Goal: Transaction & Acquisition: Purchase product/service

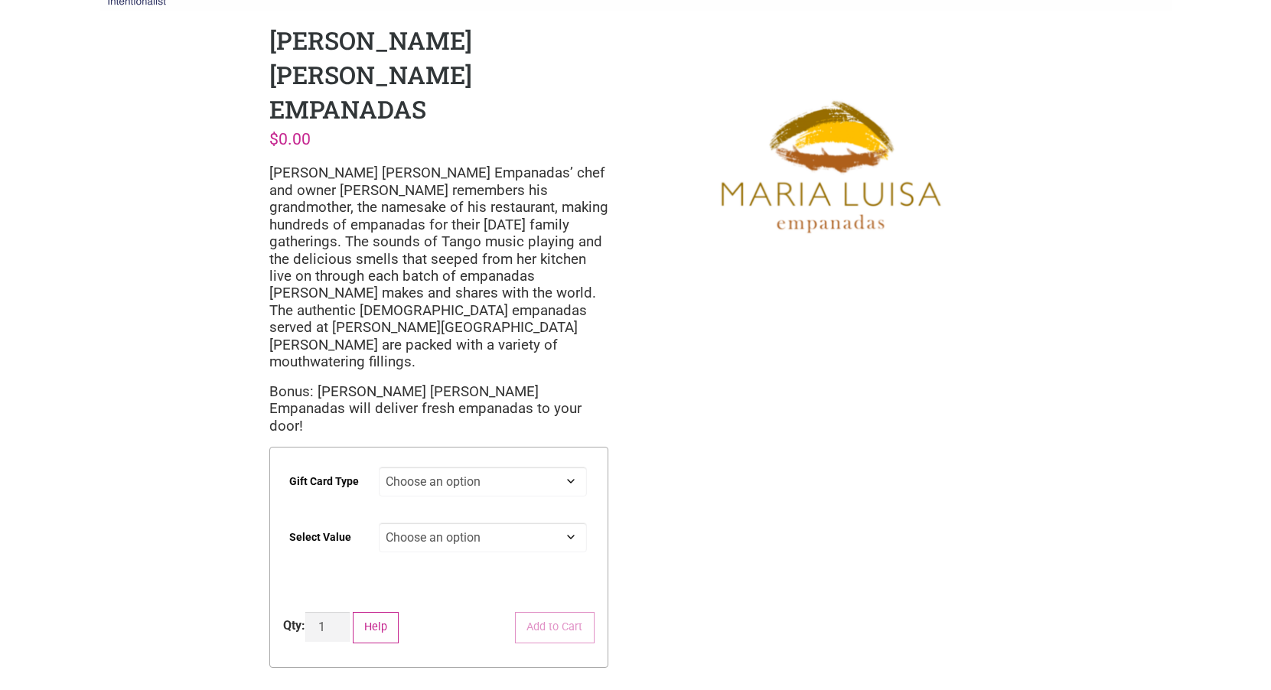
scroll to position [77, 0]
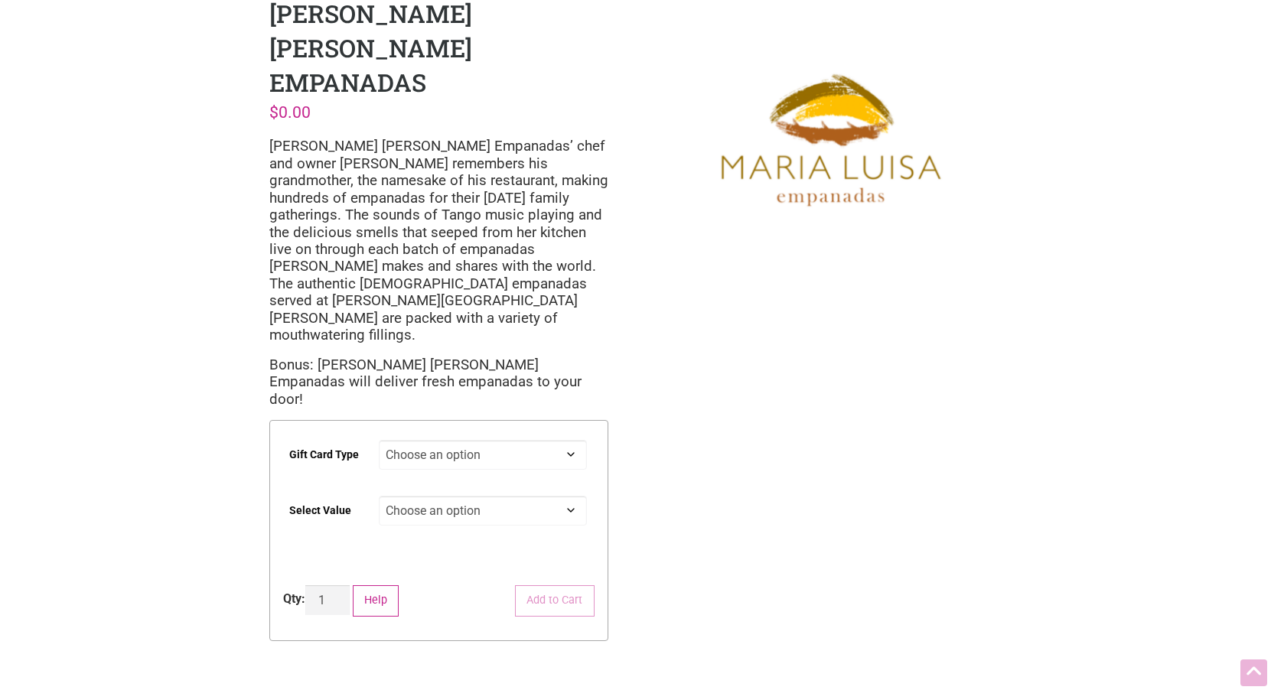
click at [422, 440] on select "Choose an option Digital" at bounding box center [483, 455] width 208 height 30
select select "Digital"
click at [379, 440] on select "Choose an option Digital" at bounding box center [483, 455] width 208 height 30
click at [407, 496] on select "Choose an option $25 $50 $100 $200 $500" at bounding box center [483, 511] width 208 height 30
click at [405, 440] on select "Choose an option Digital" at bounding box center [483, 455] width 208 height 30
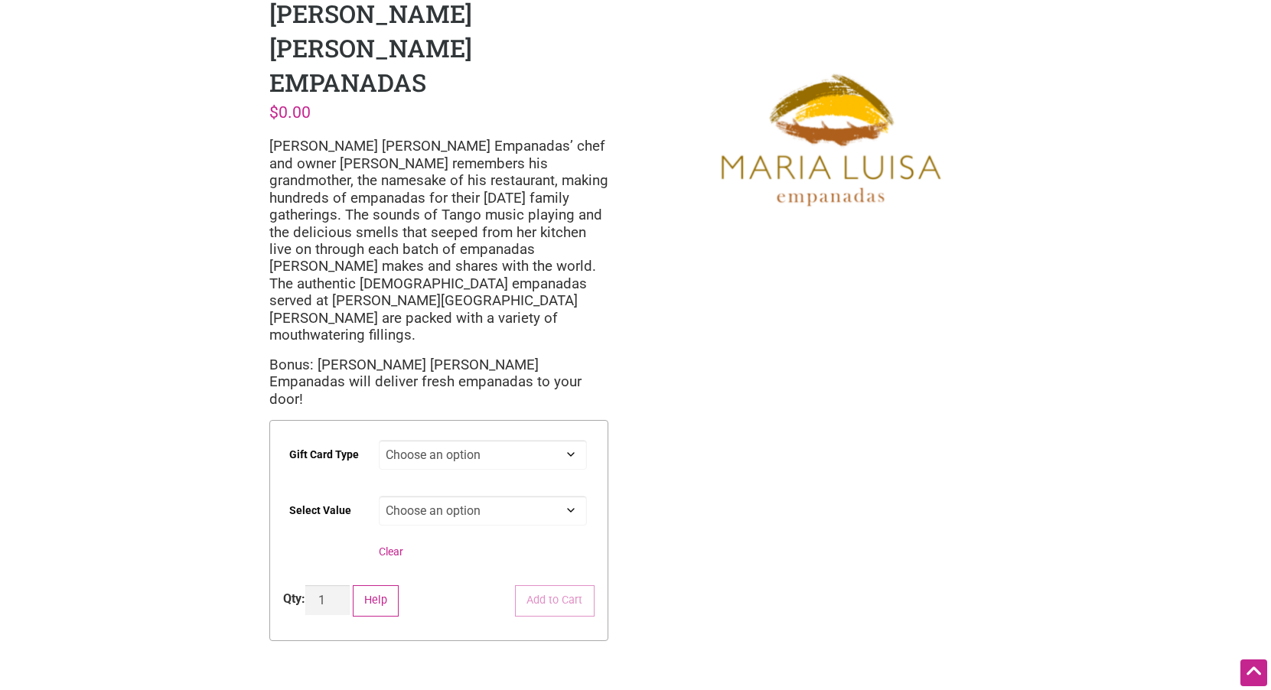
click at [406, 440] on select "Choose an option Digital" at bounding box center [483, 455] width 208 height 30
click at [439, 496] on select "Choose an option $25 $50 $100 $200 $500" at bounding box center [483, 511] width 208 height 30
click at [379, 496] on select "Choose an option $25 $50 $100 $200 $500" at bounding box center [483, 511] width 208 height 30
select select "$100"
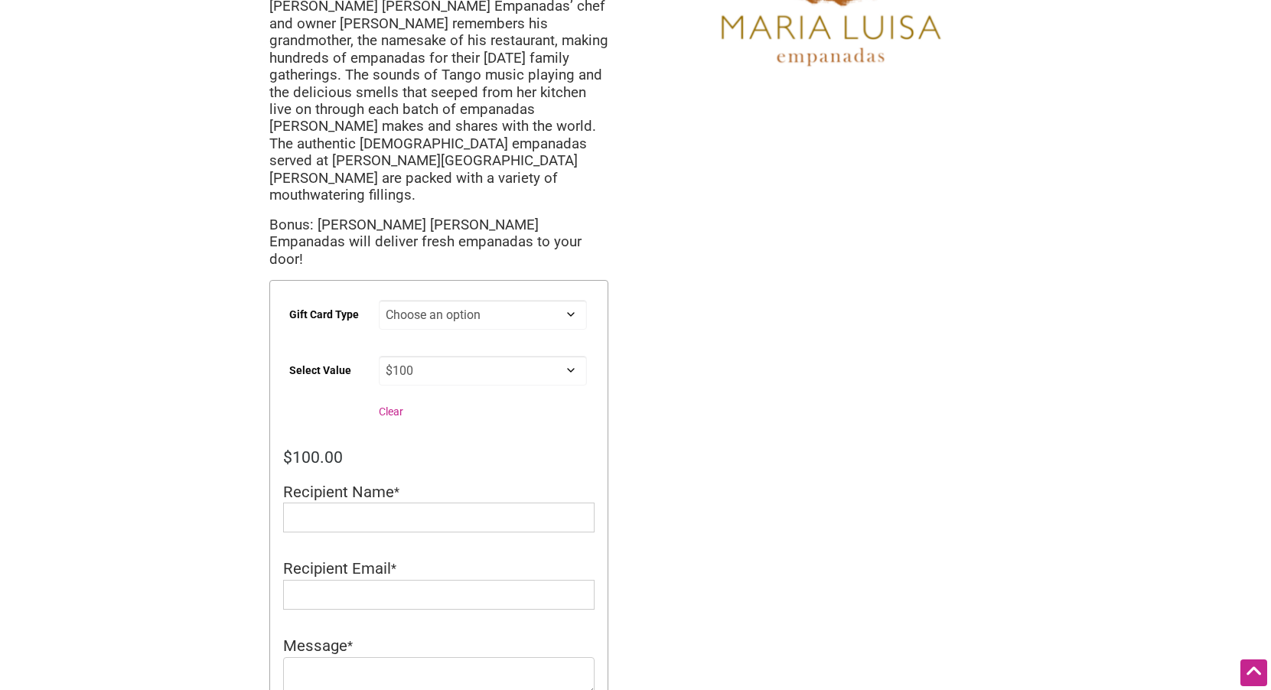
scroll to position [230, 0]
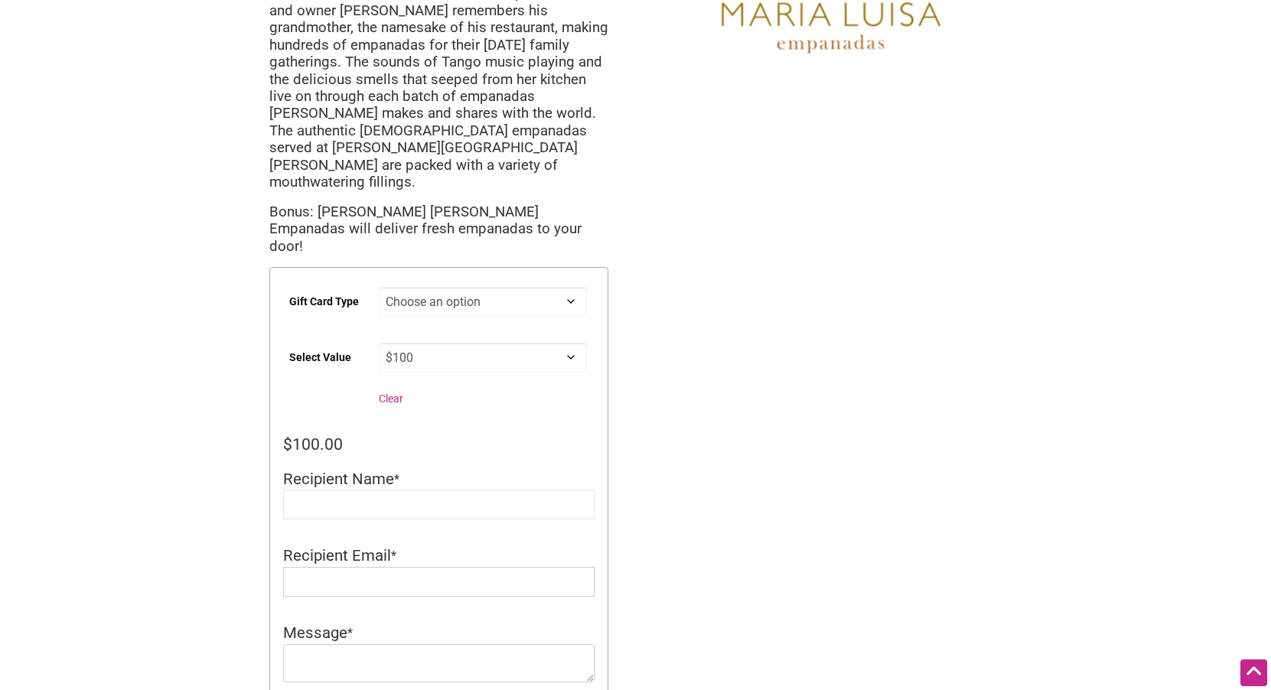
click at [373, 490] on input "Recipient Name" at bounding box center [439, 505] width 312 height 30
type input "[PERSON_NAME]"
type input "[EMAIL_ADDRESS][DOMAIN_NAME]"
click at [454, 343] on select "Choose an option $25 $50 $100 $200 $500" at bounding box center [483, 358] width 208 height 30
click at [379, 343] on select "Choose an option $25 $50 $100 $200 $500" at bounding box center [483, 358] width 208 height 30
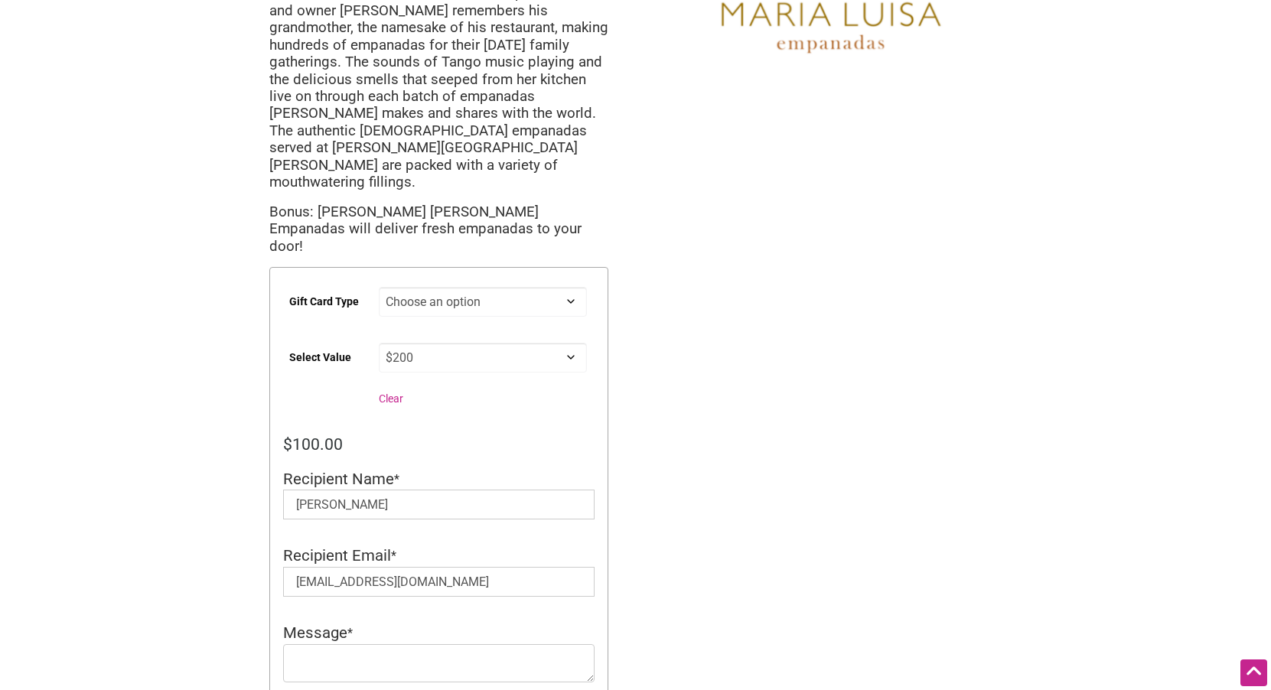
select select "$200"
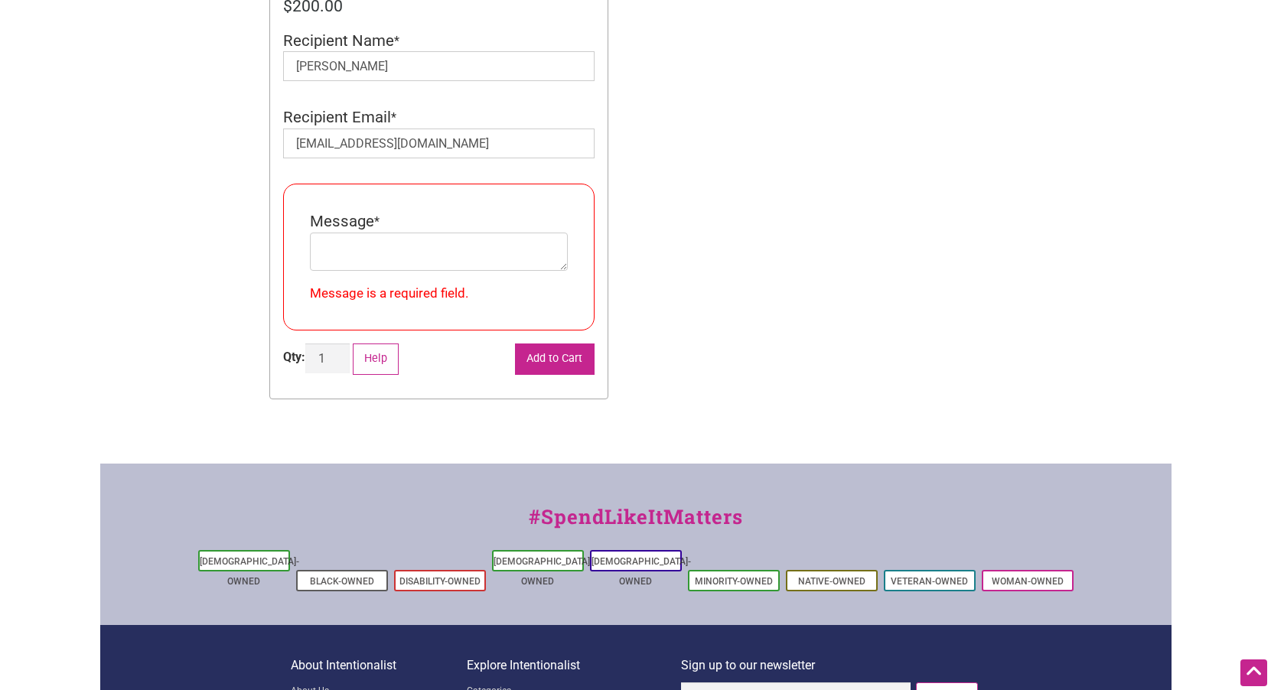
scroll to position [687, 0]
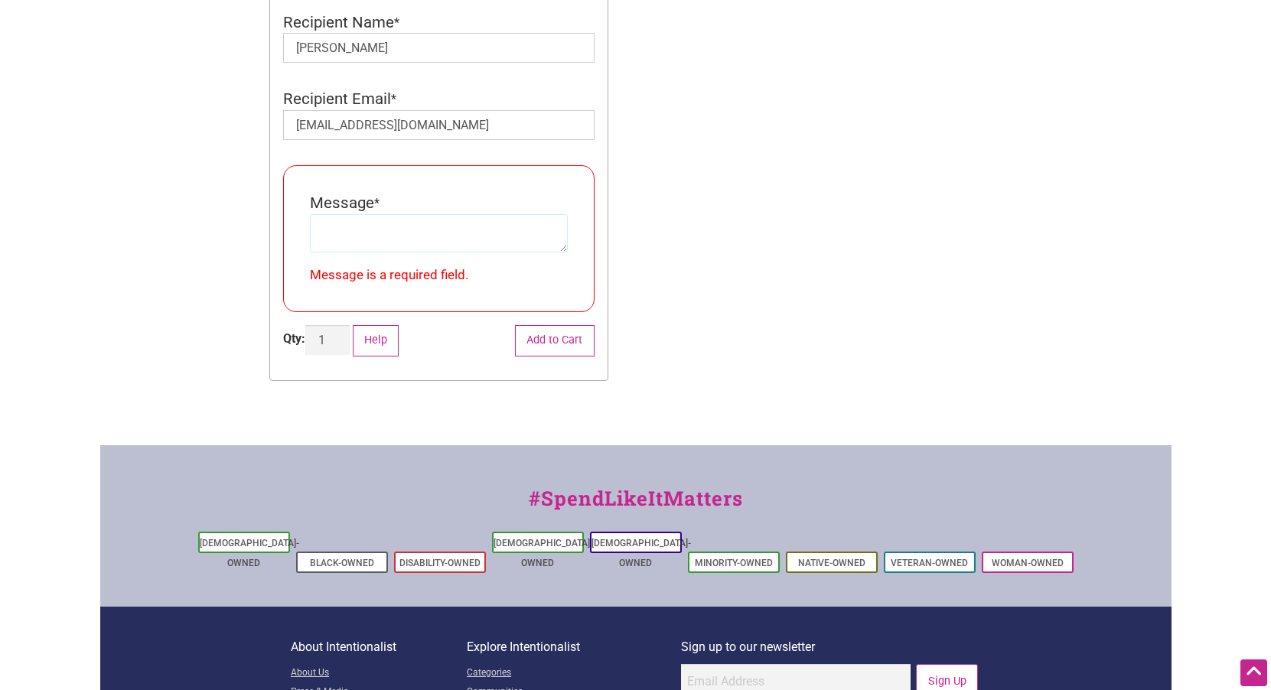
click at [381, 214] on textarea "Message" at bounding box center [439, 233] width 258 height 38
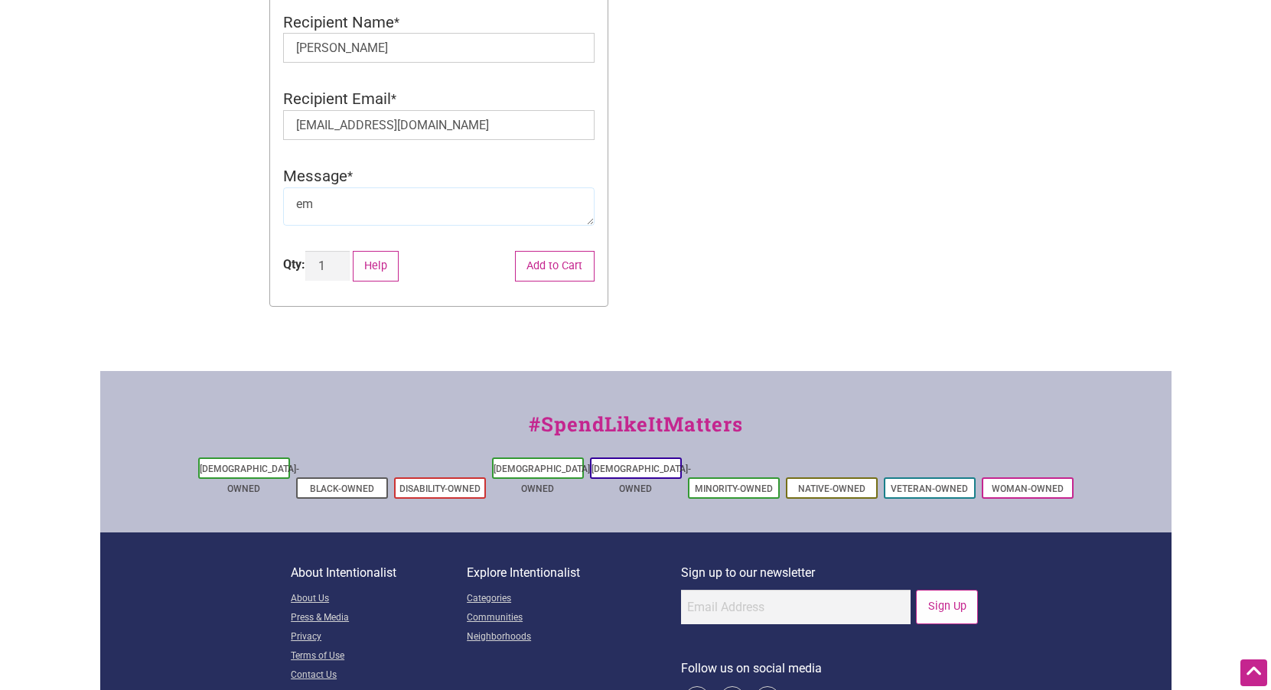
scroll to position [612, 0]
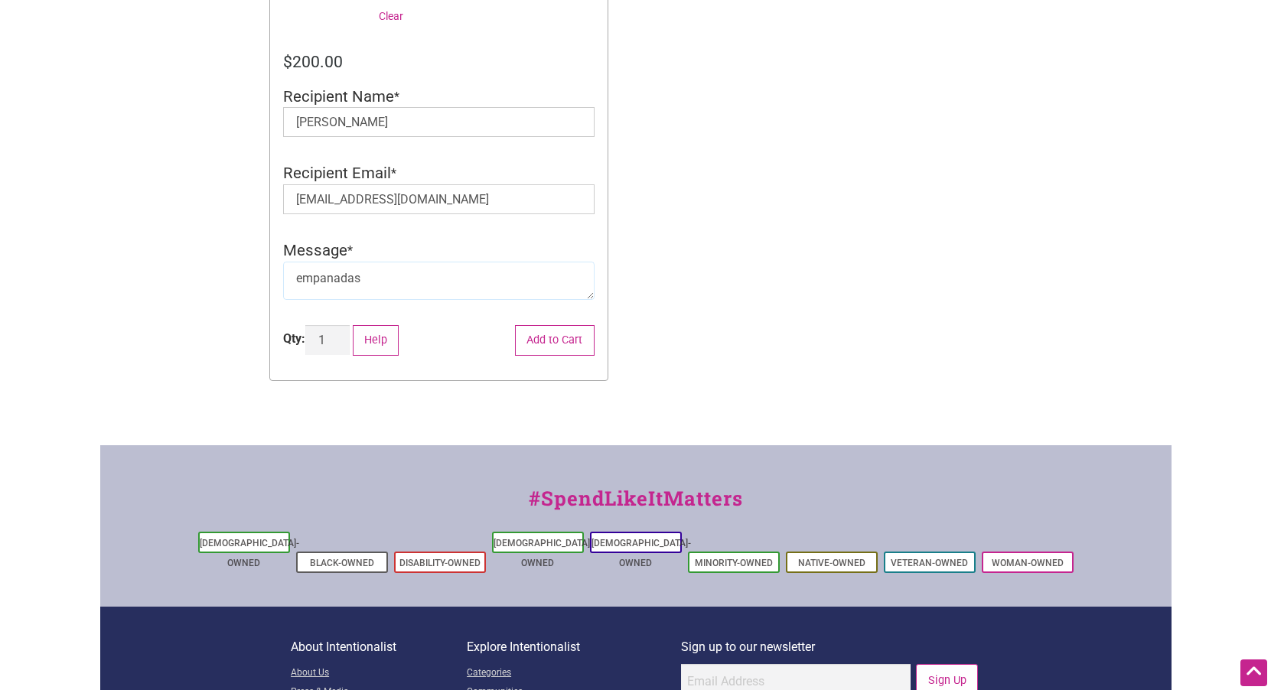
type textarea "empanadas"
click at [576, 243] on form "Gift Card Type Choose an option Digital Select Value Choose an option $25 $50 $…" at bounding box center [438, 132] width 339 height 497
click at [592, 325] on button "Add to Cart" at bounding box center [555, 340] width 80 height 31
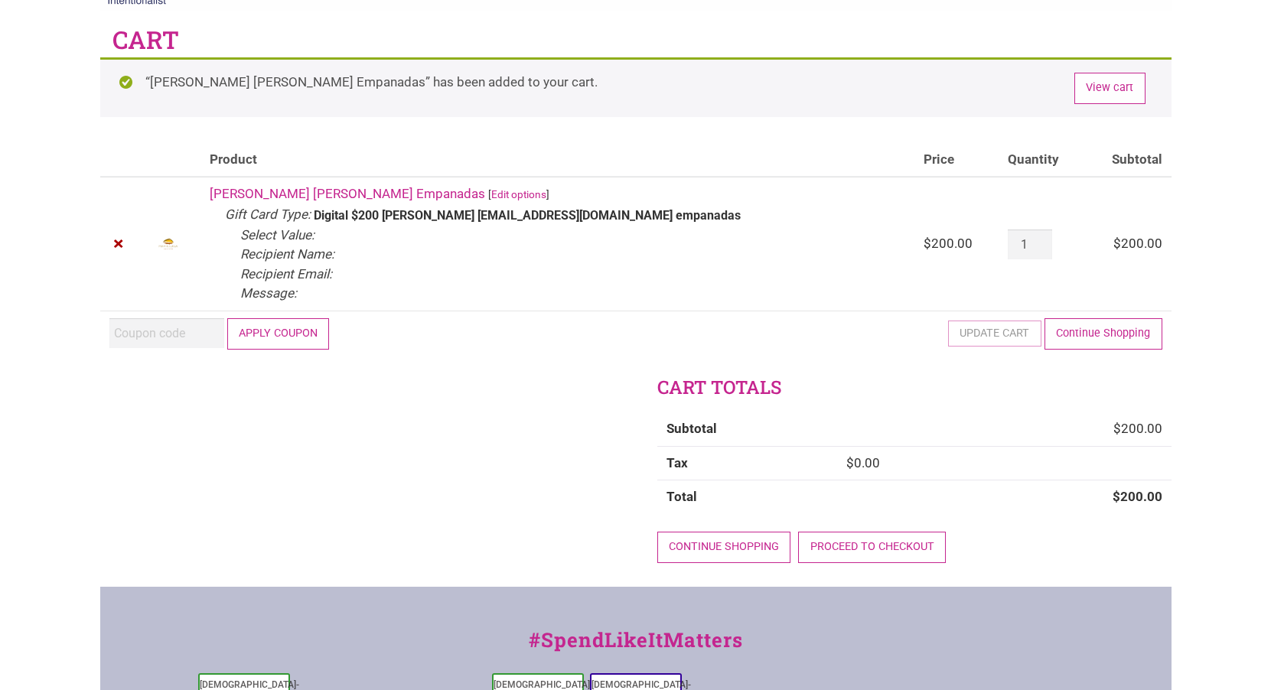
scroll to position [77, 0]
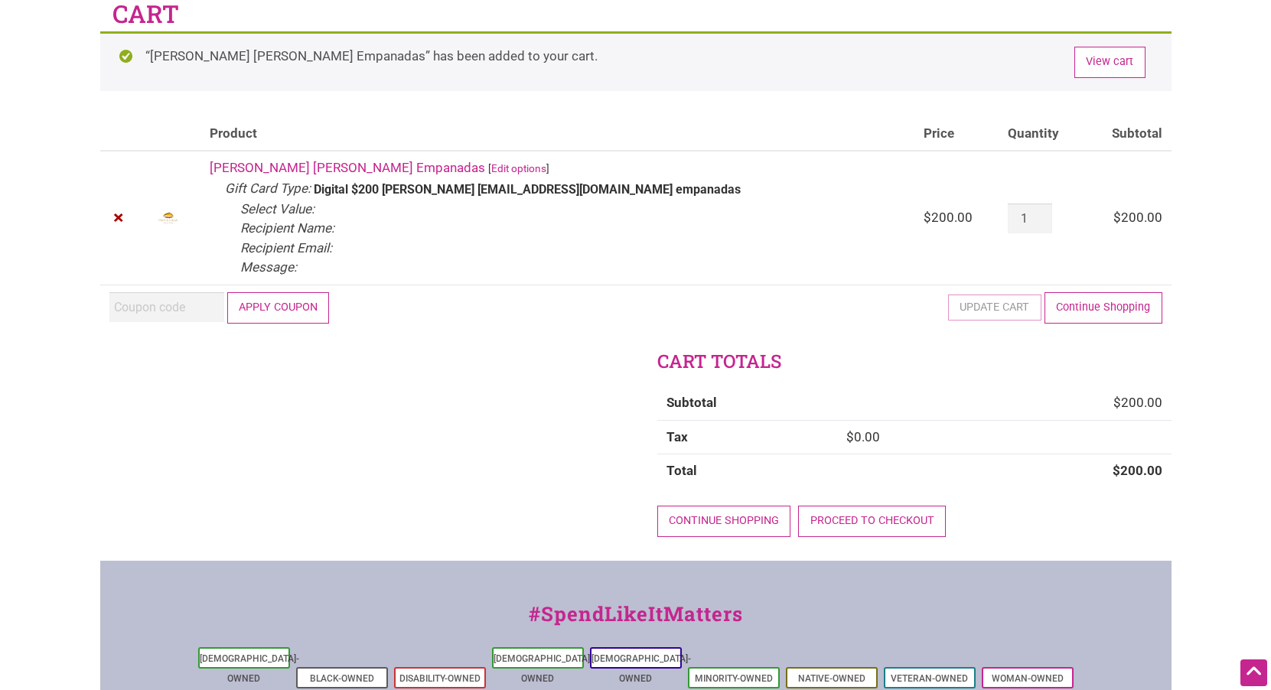
click at [295, 311] on button "Apply coupon" at bounding box center [278, 307] width 103 height 31
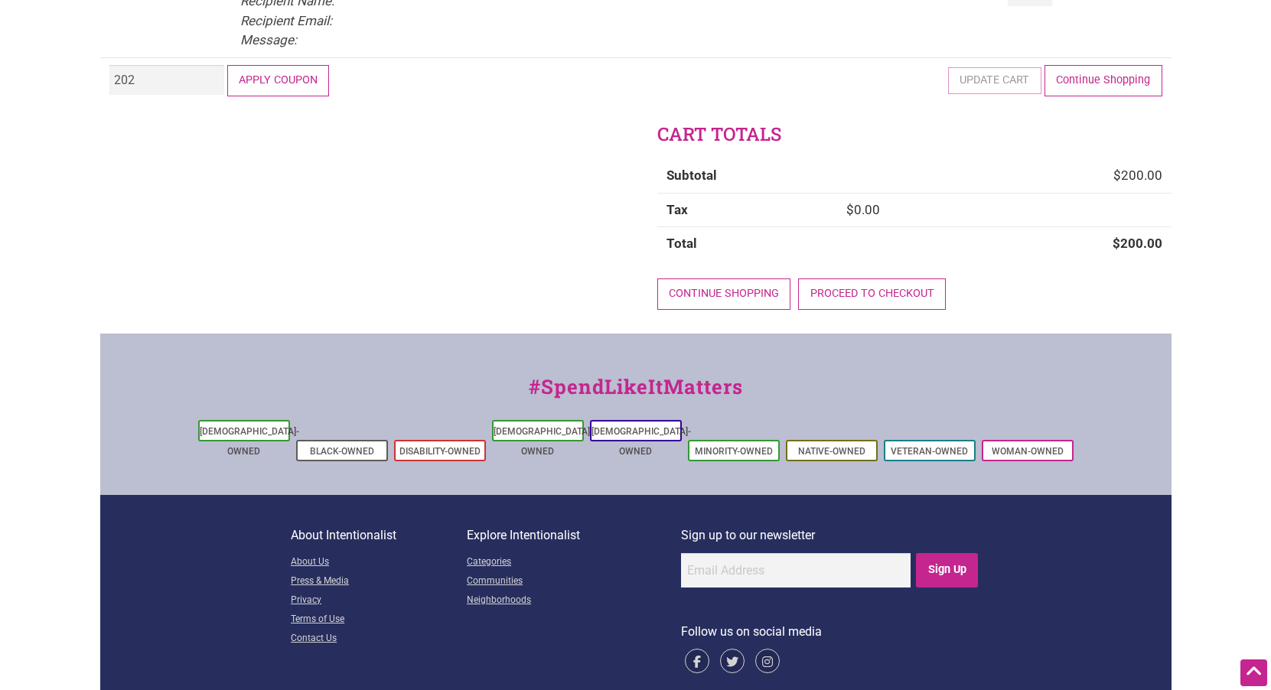
scroll to position [227, 0]
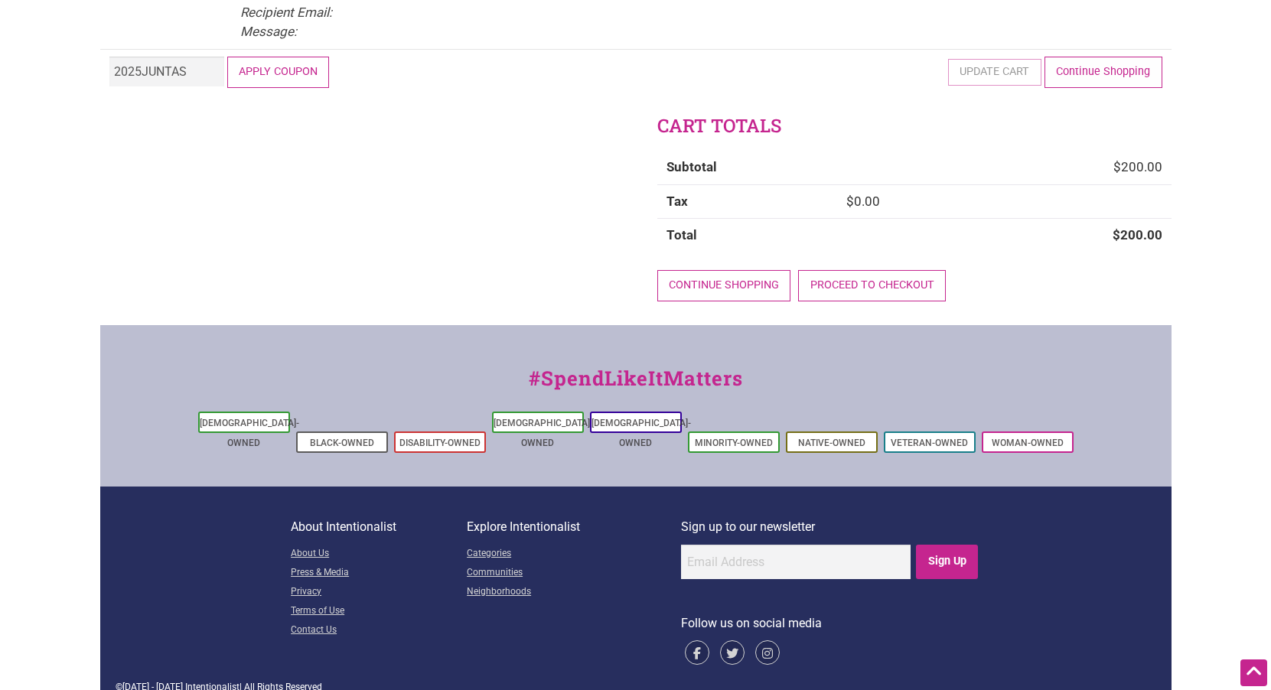
type input "2025JUNTAS"
click at [269, 67] on button "Apply coupon" at bounding box center [278, 72] width 103 height 31
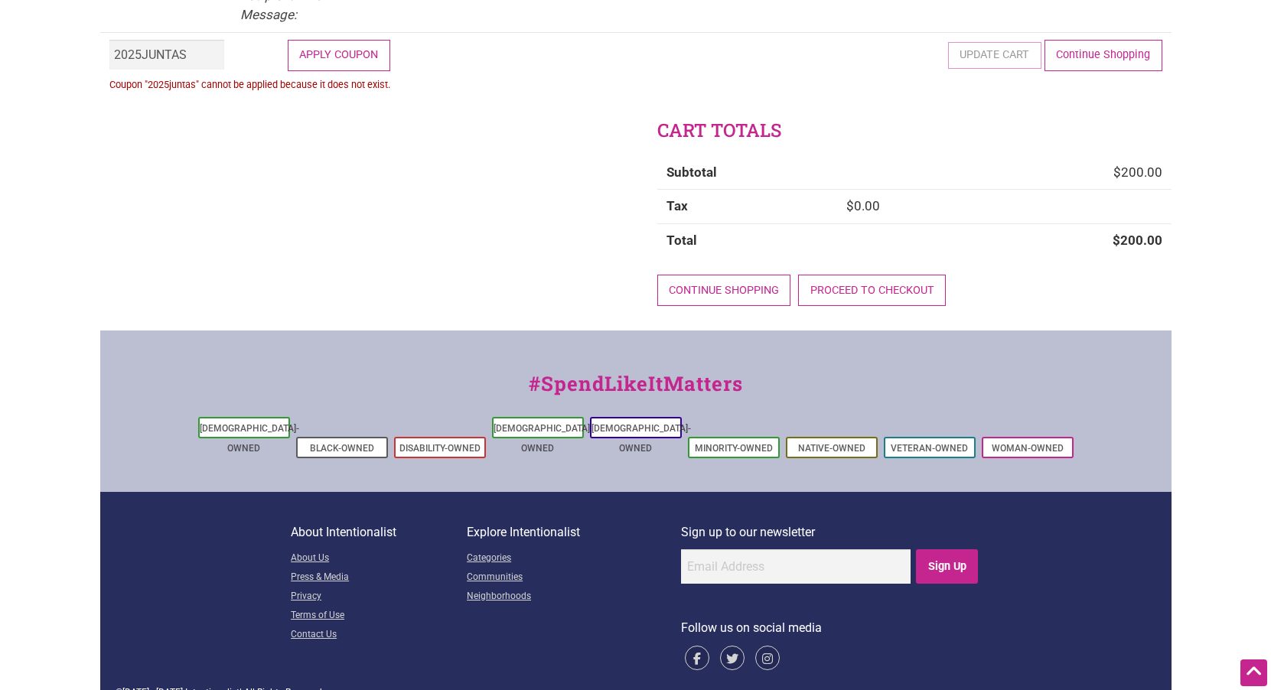
scroll to position [244, 0]
drag, startPoint x: 194, startPoint y: 58, endPoint x: 175, endPoint y: 67, distance: 21.9
click at [175, 67] on input "2025JUNTAS" at bounding box center [166, 54] width 115 height 30
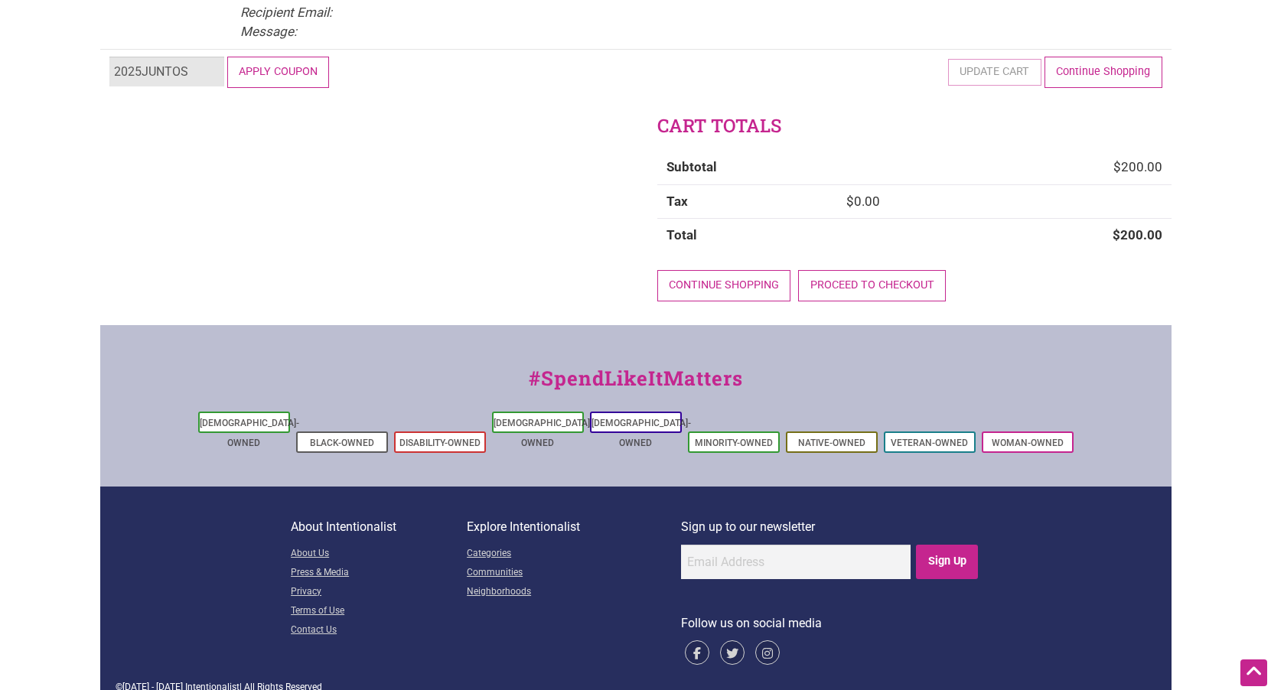
type input "2025JUNTOS"
click at [284, 69] on button "Apply coupon" at bounding box center [278, 72] width 103 height 31
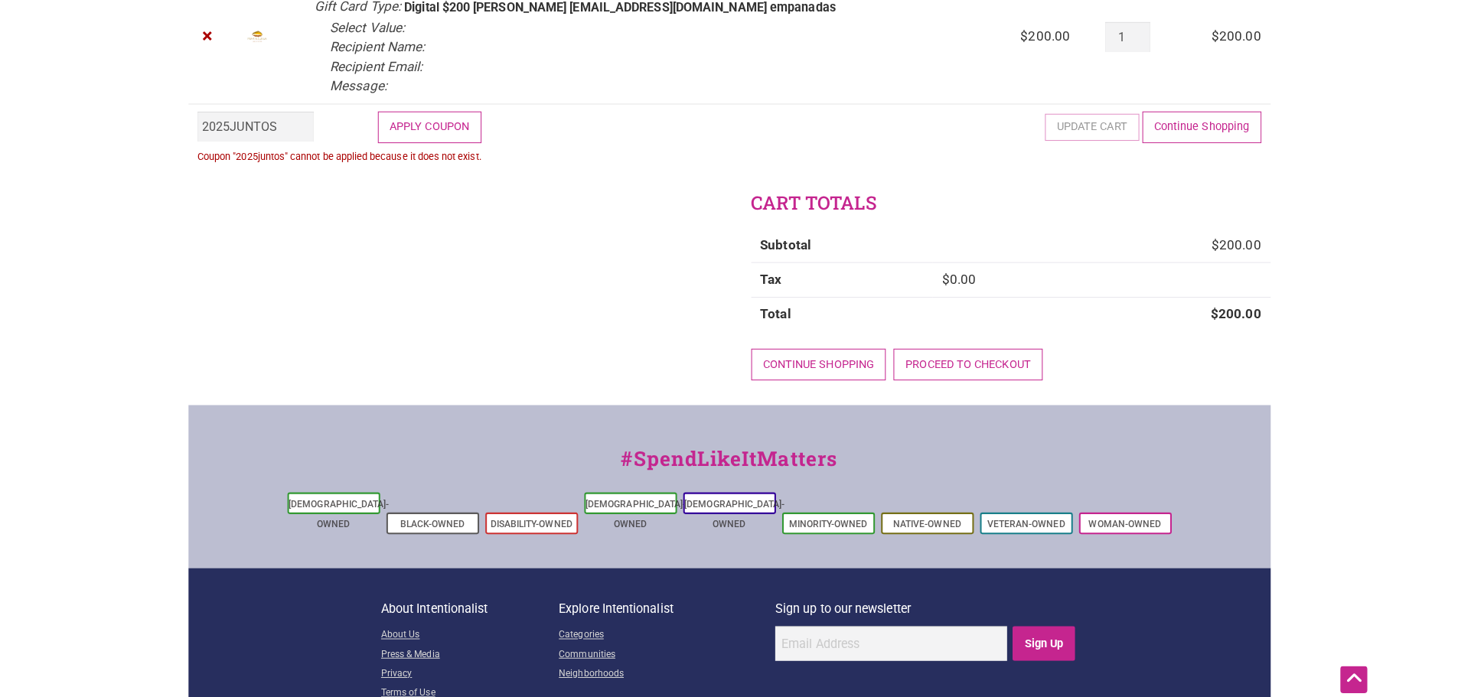
scroll to position [169, 0]
